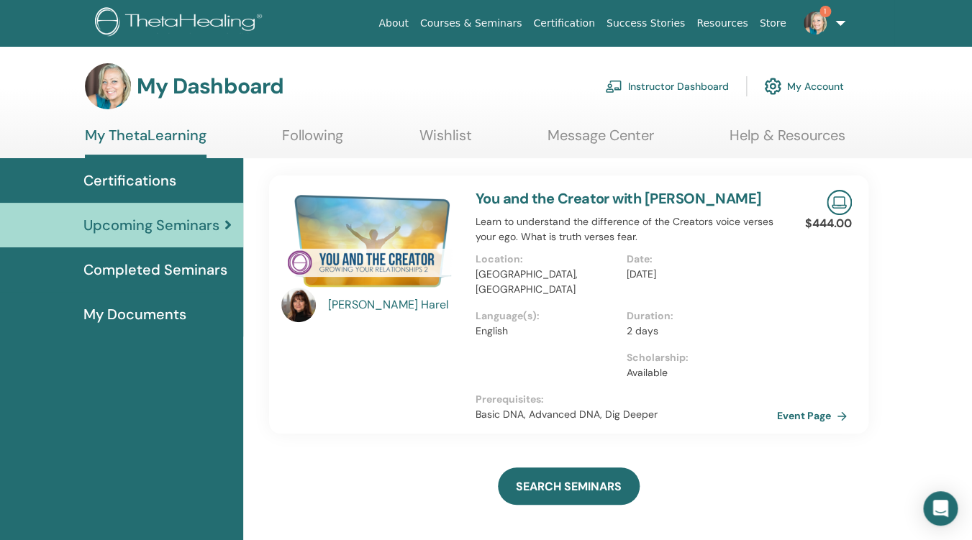
click at [572, 24] on link "Certification" at bounding box center [563, 23] width 73 height 27
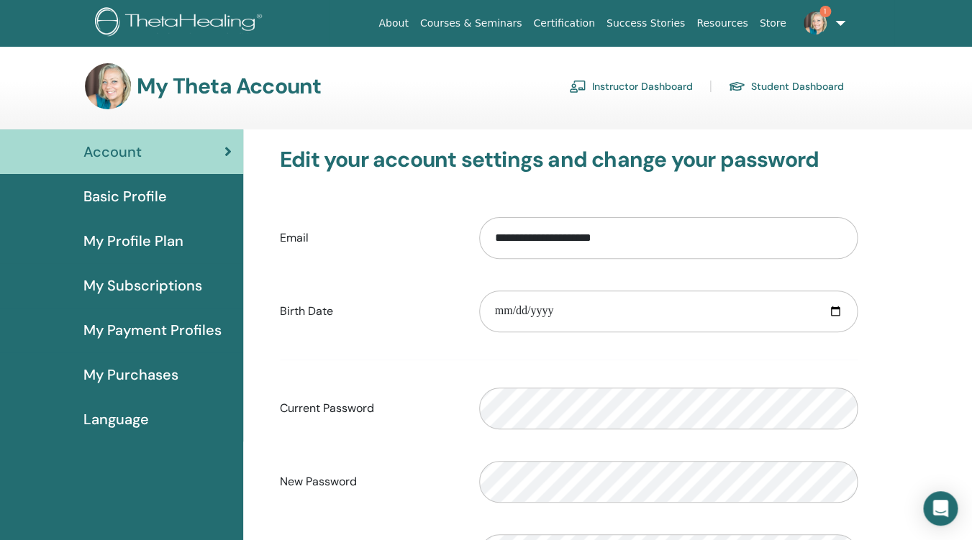
click at [140, 377] on span "My Purchases" at bounding box center [130, 375] width 95 height 22
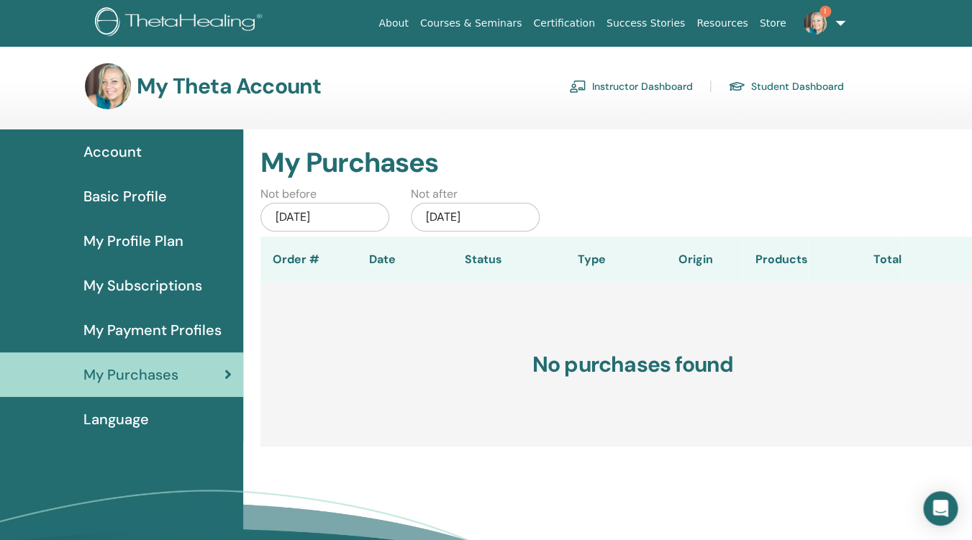
click at [488, 24] on link "Courses & Seminars" at bounding box center [471, 23] width 114 height 27
